Goal: Task Accomplishment & Management: Manage account settings

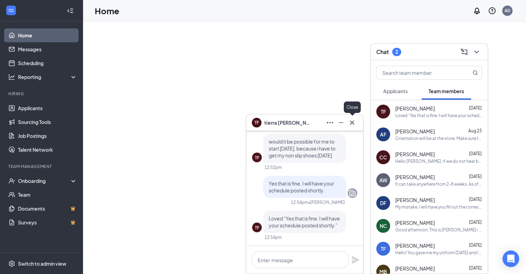
click at [355, 123] on icon "Cross" at bounding box center [352, 122] width 8 height 8
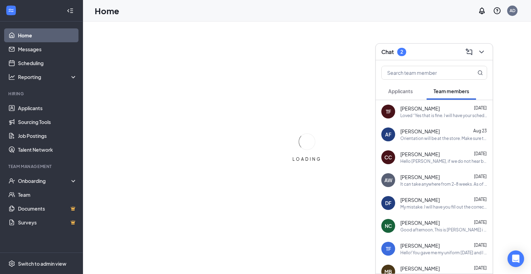
click at [410, 91] on button "Applicants" at bounding box center [401, 90] width 38 height 17
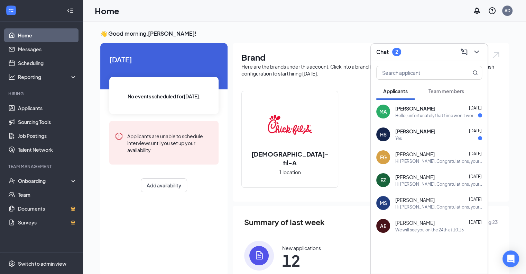
click at [421, 106] on span "[PERSON_NAME]" at bounding box center [415, 108] width 40 height 7
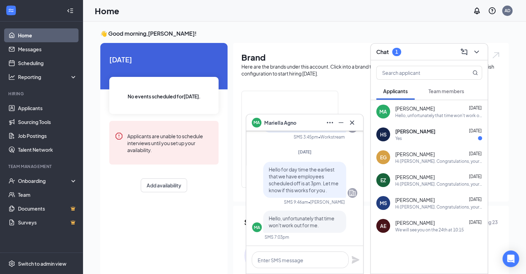
click at [439, 140] on div "Yes" at bounding box center [438, 138] width 87 height 6
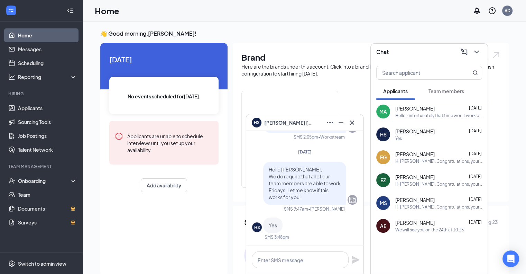
click at [438, 84] on button "Team members" at bounding box center [446, 90] width 49 height 17
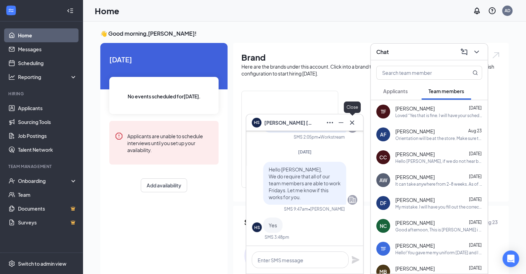
click at [351, 119] on icon "Cross" at bounding box center [352, 122] width 8 height 8
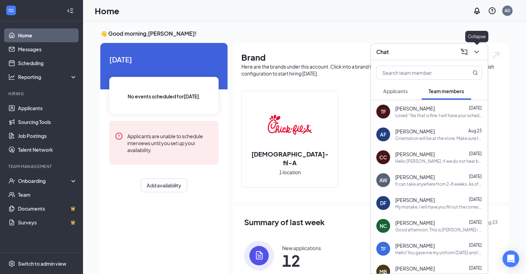
click at [473, 54] on icon "ChevronDown" at bounding box center [477, 52] width 8 height 8
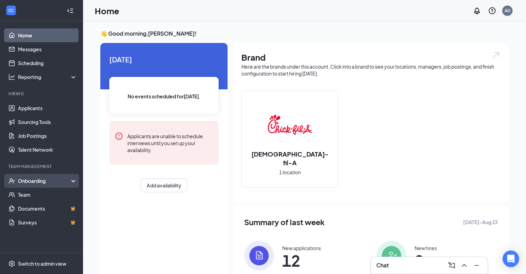
click at [26, 181] on div "Onboarding" at bounding box center [44, 180] width 53 height 7
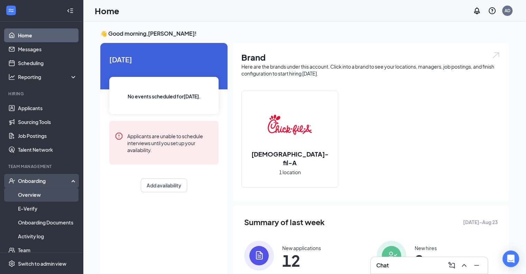
click at [26, 193] on link "Overview" at bounding box center [47, 194] width 59 height 14
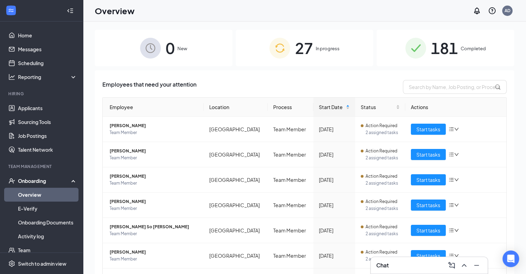
click at [282, 51] on img at bounding box center [279, 48] width 21 height 21
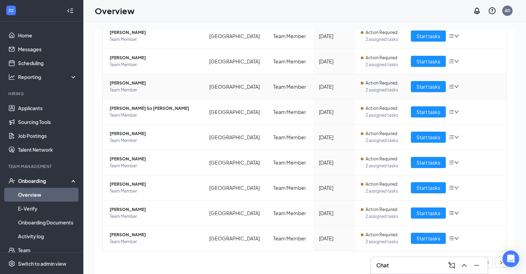
scroll to position [8, 0]
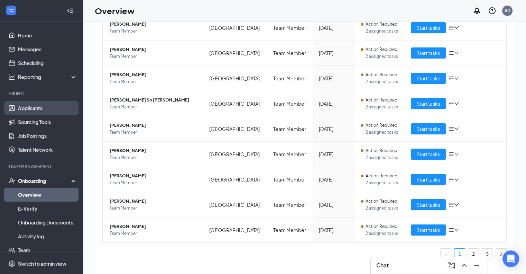
click at [57, 103] on link "Applicants" at bounding box center [47, 108] width 59 height 14
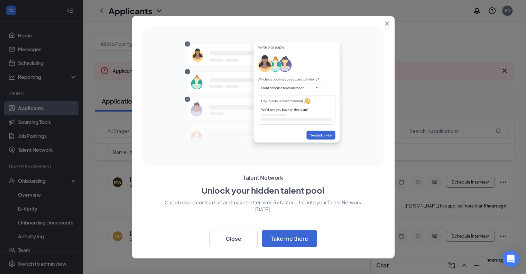
click at [380, 22] on div "Talent Network Unlock your hidden talent pool Cut job board costs in half and m…" at bounding box center [263, 137] width 263 height 242
click at [386, 22] on icon "Close" at bounding box center [387, 23] width 4 height 4
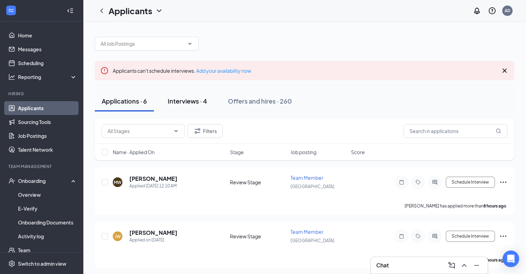
click at [189, 102] on div "Interviews · 4" at bounding box center [187, 101] width 39 height 9
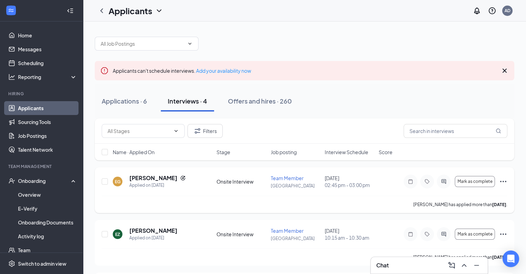
scroll to position [29, 0]
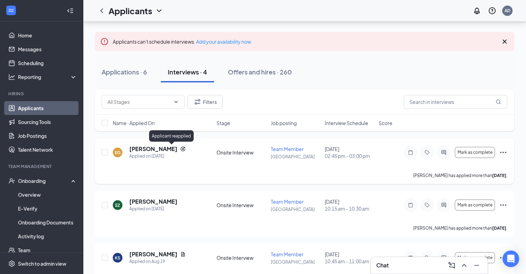
click at [180, 148] on icon "Reapply" at bounding box center [183, 149] width 6 height 6
click at [212, 102] on button "Filters" at bounding box center [204, 102] width 35 height 14
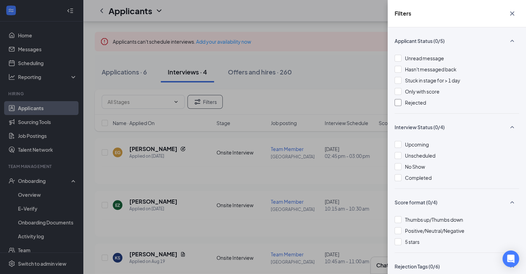
click at [417, 103] on span "Rejected" at bounding box center [415, 102] width 21 height 6
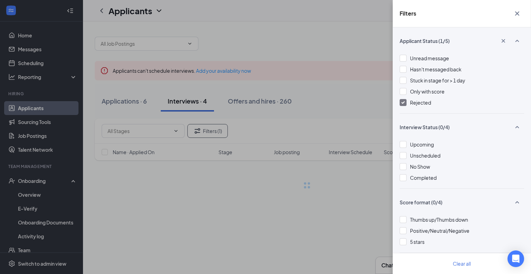
click at [349, 133] on div "Filters Applicant Status (1/5) Unread message Hasn't messaged back Stuck in sta…" at bounding box center [265, 137] width 531 height 274
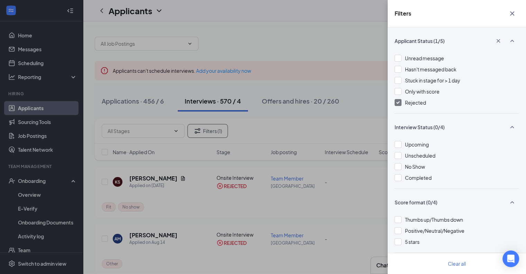
click at [375, 137] on div "Filters Applicant Status (1/5) Unread message Hasn't messaged back Stuck in sta…" at bounding box center [263, 137] width 526 height 274
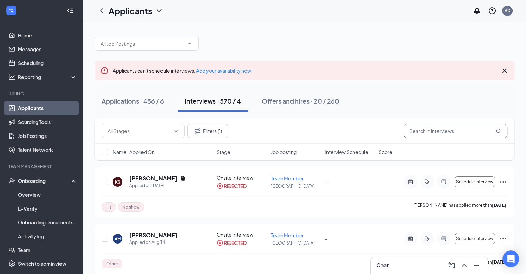
click at [411, 135] on input "text" at bounding box center [456, 131] width 104 height 14
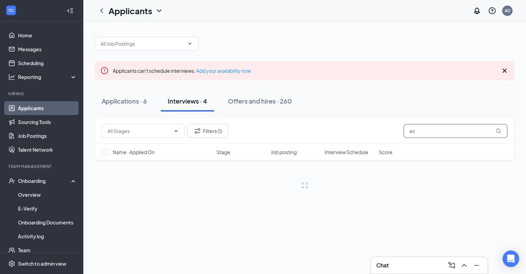
type input "e"
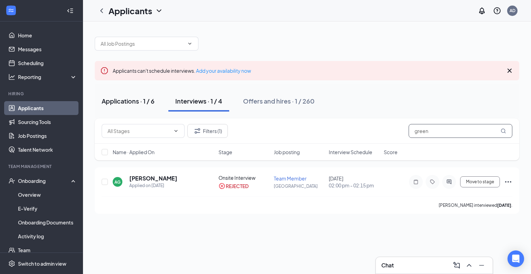
type input "green"
click at [135, 98] on div "Applications · 1 / 6" at bounding box center [128, 101] width 53 height 9
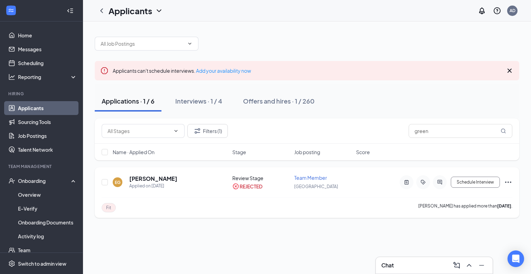
drag, startPoint x: 333, startPoint y: 198, endPoint x: 326, endPoint y: 195, distance: 7.8
click at [326, 195] on div "EG [PERSON_NAME] Applied on [DATE] Review Stage REJECTED Team Member Edinburgh …" at bounding box center [307, 192] width 425 height 51
click at [300, 191] on div "EG [PERSON_NAME] Applied on [DATE] Review Stage REJECTED Team Member Edinburgh …" at bounding box center [307, 185] width 411 height 23
click at [242, 187] on div "REJECTED" at bounding box center [251, 186] width 23 height 7
click at [109, 205] on span "Fit" at bounding box center [108, 207] width 5 height 6
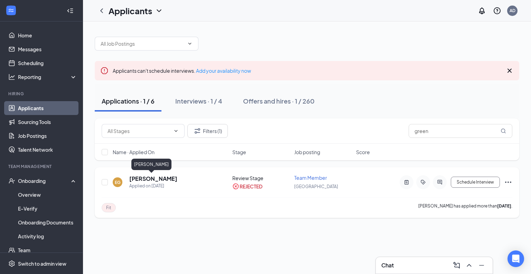
click at [149, 175] on h5 "[PERSON_NAME]" at bounding box center [153, 179] width 48 height 8
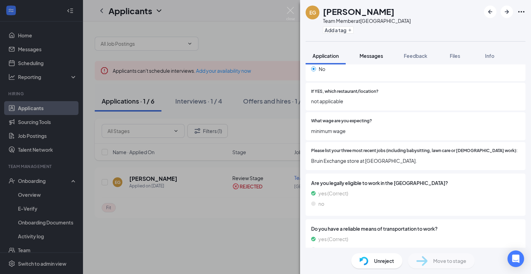
scroll to position [235, 0]
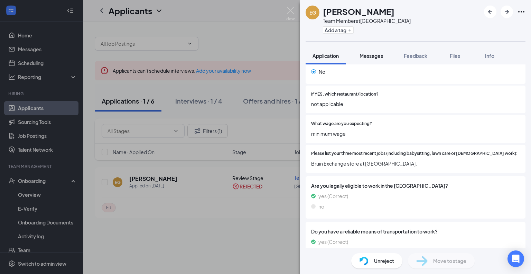
click at [380, 61] on button "Messages" at bounding box center [371, 55] width 37 height 17
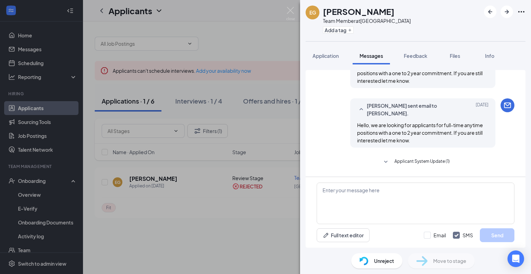
scroll to position [175, 0]
click at [405, 141] on div "Load earlier interactions (about 2 more) Workstream sent automated email to [PE…" at bounding box center [416, 67] width 198 height 344
click at [405, 157] on span "Applicant System Update (1)" at bounding box center [422, 161] width 55 height 8
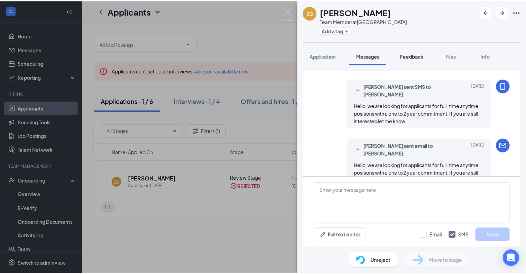
scroll to position [134, 0]
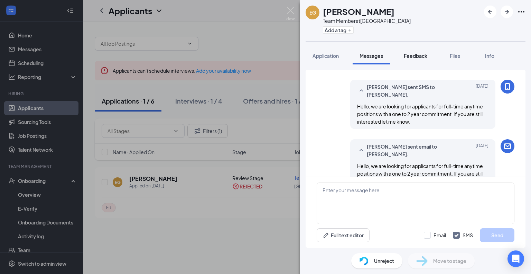
click at [408, 55] on span "Feedback" at bounding box center [416, 56] width 24 height 6
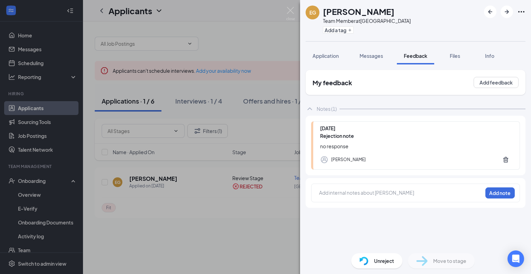
click at [290, 138] on div "EG [PERSON_NAME] Team Member at [GEOGRAPHIC_DATA] Add a tag Application Message…" at bounding box center [265, 137] width 531 height 274
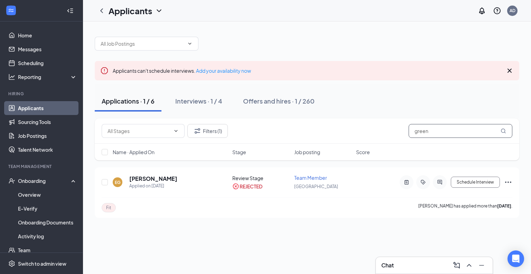
click at [436, 133] on input "green" at bounding box center [461, 131] width 104 height 14
type input "g"
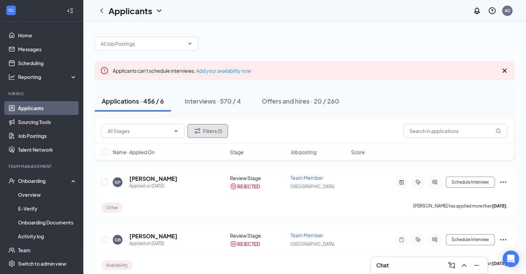
click at [220, 127] on button "Filters (1)" at bounding box center [207, 131] width 40 height 14
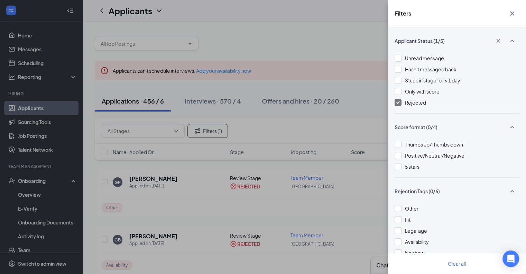
click at [415, 100] on span "Rejected" at bounding box center [415, 102] width 21 height 6
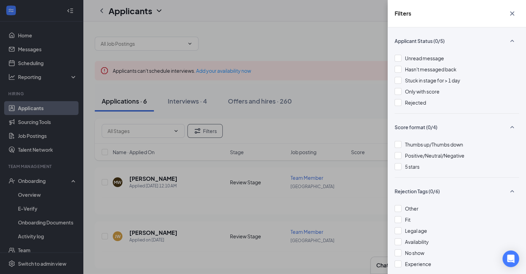
click at [370, 95] on div "Filters Applicant Status (0/5) Unread message Hasn't messaged back Stuck in sta…" at bounding box center [263, 137] width 526 height 274
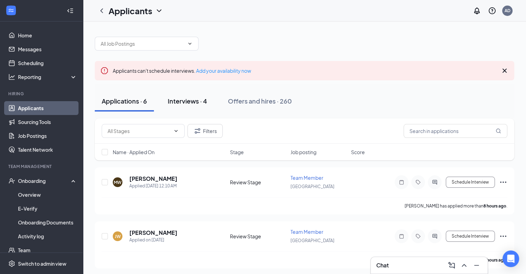
click at [187, 101] on div "Interviews · 4" at bounding box center [187, 101] width 39 height 9
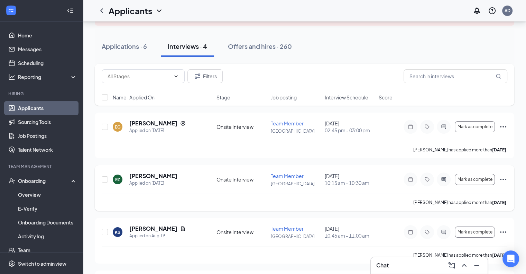
scroll to position [55, 0]
click at [180, 226] on icon "Document" at bounding box center [183, 228] width 6 height 6
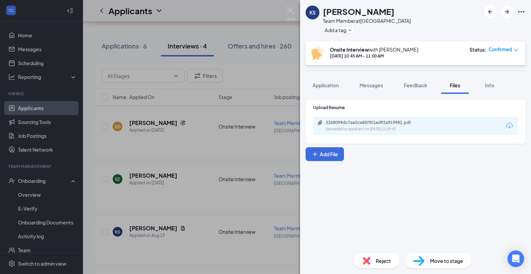
click at [290, 99] on div "KS [PERSON_NAME] Team Member at [GEOGRAPHIC_DATA] Add a tag Onsite Interview wi…" at bounding box center [265, 137] width 531 height 274
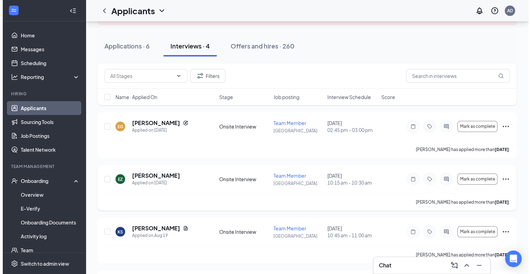
scroll to position [104, 0]
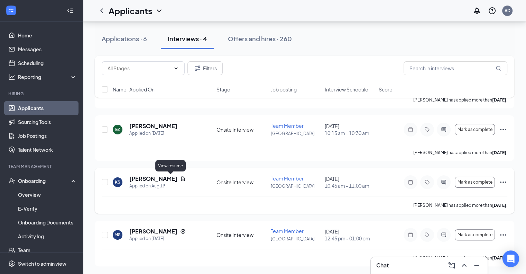
click at [180, 178] on icon "Document" at bounding box center [183, 179] width 6 height 6
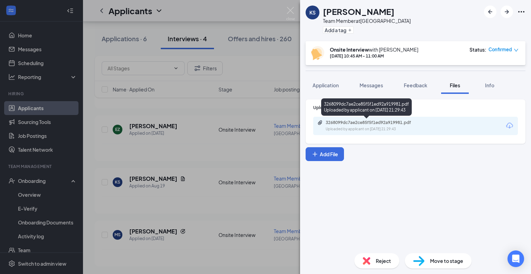
click at [371, 115] on div "3268099dc7ae2ce85f5f1ed92a919981.pdf Uploaded by applicant on [DATE] 21:29:43" at bounding box center [366, 106] width 91 height 17
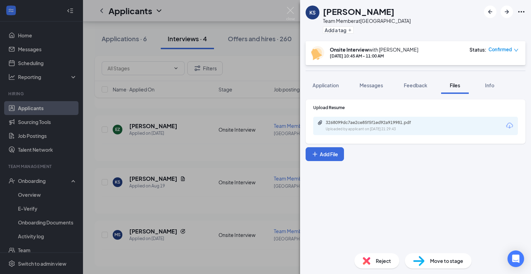
click at [371, 120] on div "3268099dc7ae2ce85f5f1ed92a919981.pdf" at bounding box center [374, 123] width 97 height 6
